Goal: Information Seeking & Learning: Understand process/instructions

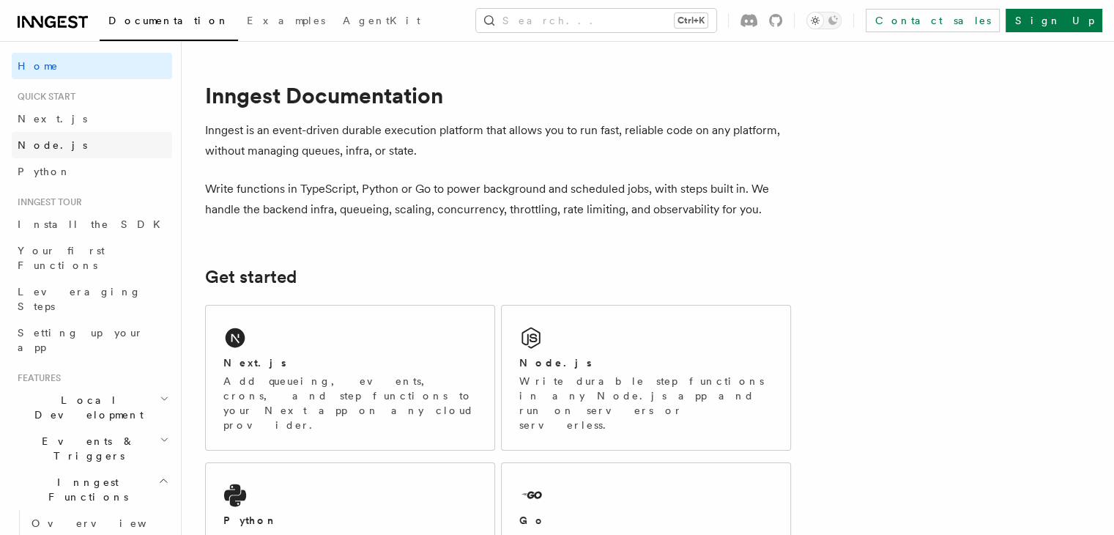
click at [32, 147] on span "Node.js" at bounding box center [53, 145] width 70 height 12
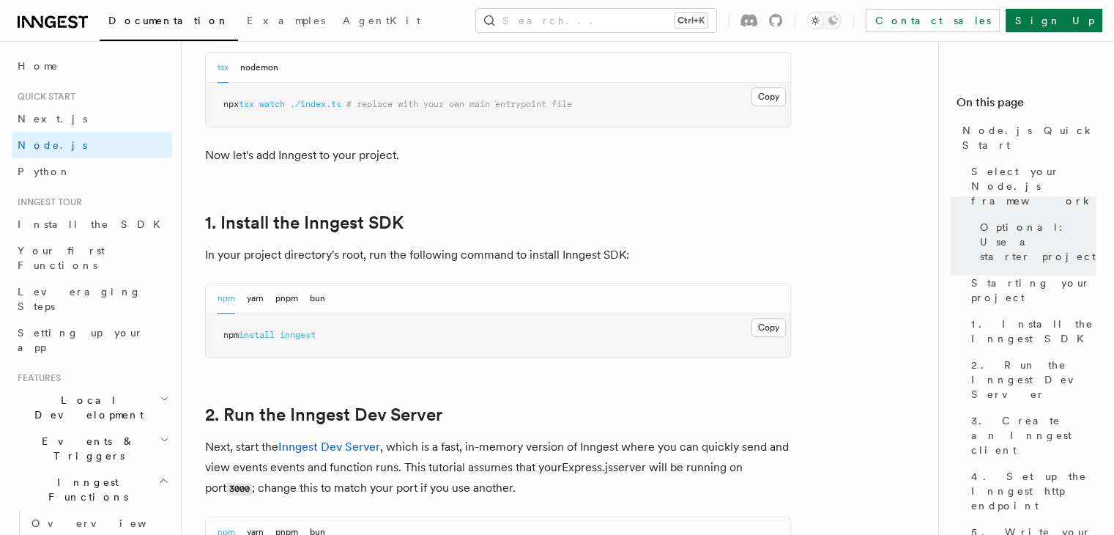
scroll to position [892, 0]
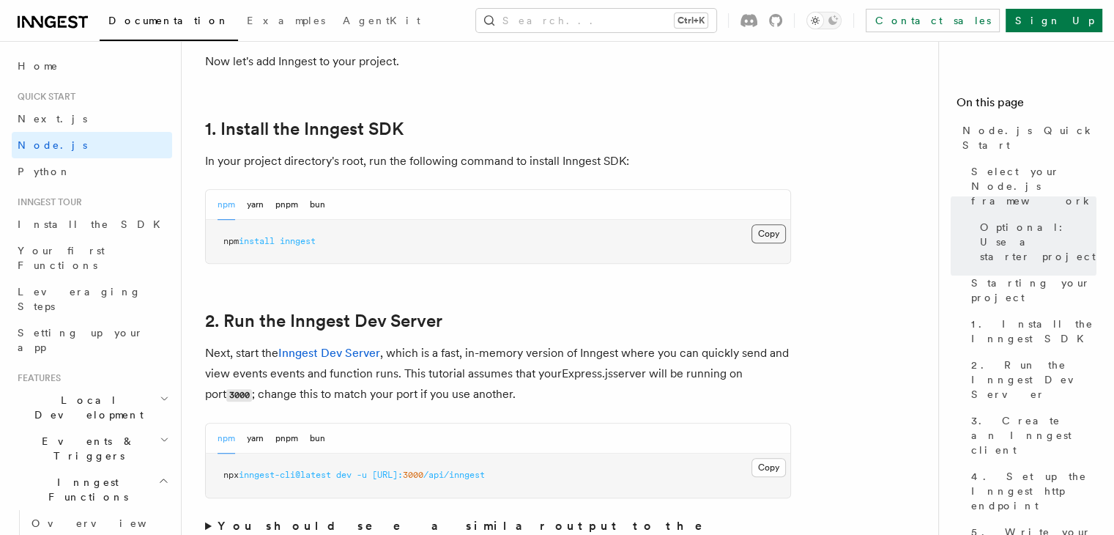
click at [767, 234] on button "Copy Copied" at bounding box center [769, 233] width 34 height 19
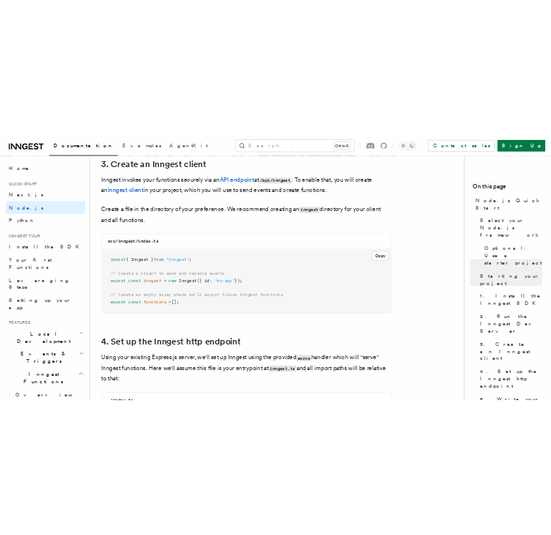
scroll to position [1887, 0]
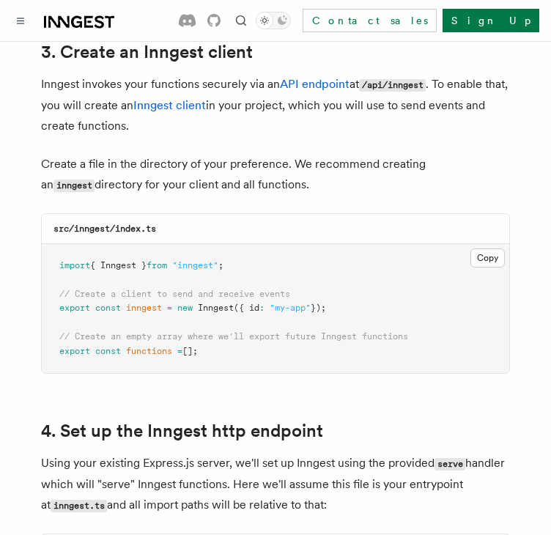
drag, startPoint x: 59, startPoint y: 274, endPoint x: 421, endPoint y: 286, distance: 362.8
click at [421, 286] on pre "import { Inngest } from "inngest" ; // Create a client to send and receive even…" at bounding box center [275, 309] width 467 height 130
copy code "// Create a client to send and receive events export const inngest = new Innges…"
drag, startPoint x: 59, startPoint y: 318, endPoint x: 234, endPoint y: 340, distance: 177.2
click at [234, 340] on pre "import { Inngest } from "inngest" ; // Create a client to send and receive even…" at bounding box center [275, 309] width 467 height 130
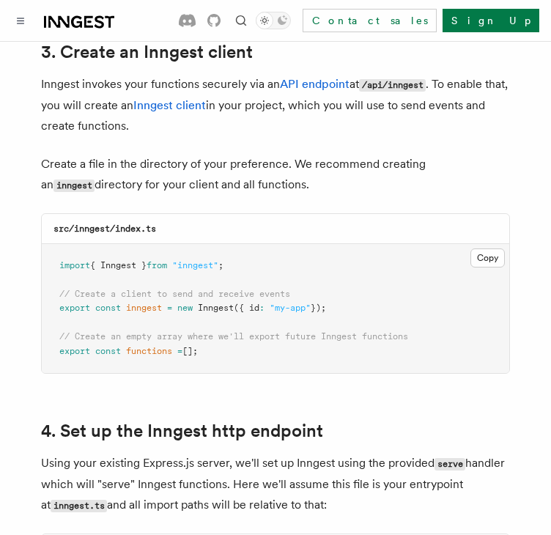
copy code "// Create an empty array where we'll export future Inngest functions export con…"
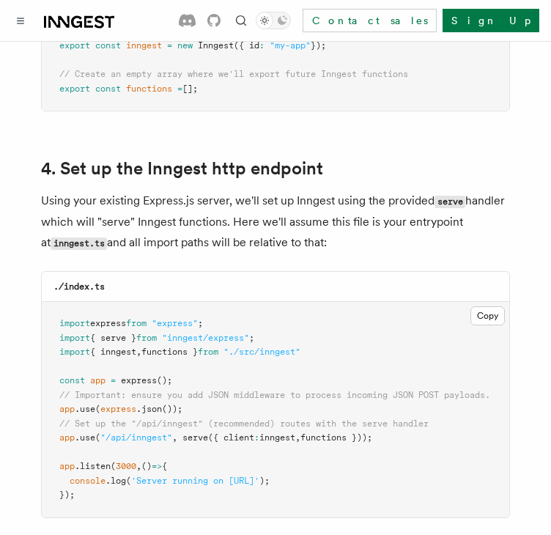
scroll to position [2150, 0]
click at [274, 301] on pre "import express from "express" ; import { serve } from "inngest/express" ; impor…" at bounding box center [275, 408] width 467 height 215
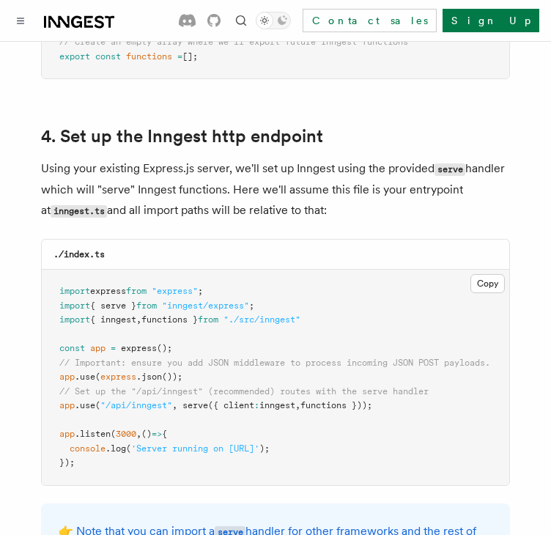
scroll to position [2185, 0]
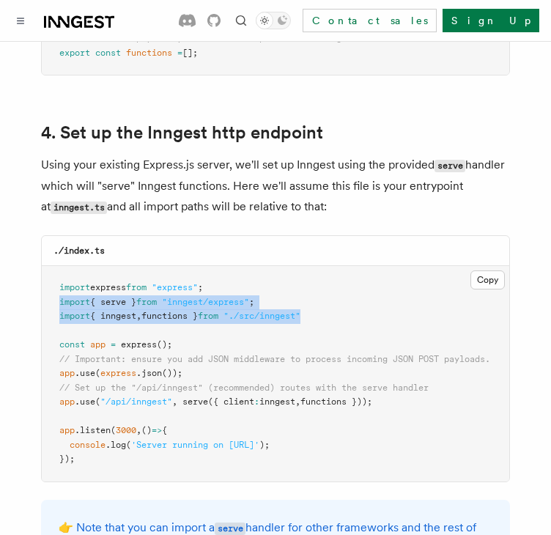
drag, startPoint x: 54, startPoint y: 282, endPoint x: 445, endPoint y: 300, distance: 390.8
click at [445, 300] on pre "import express from "express" ; import { serve } from "inngest/express" ; impor…" at bounding box center [275, 373] width 467 height 215
copy code "import { serve } from "inngest/express" ; import { inngest , functions } from "…"
